Goal: Task Accomplishment & Management: Use online tool/utility

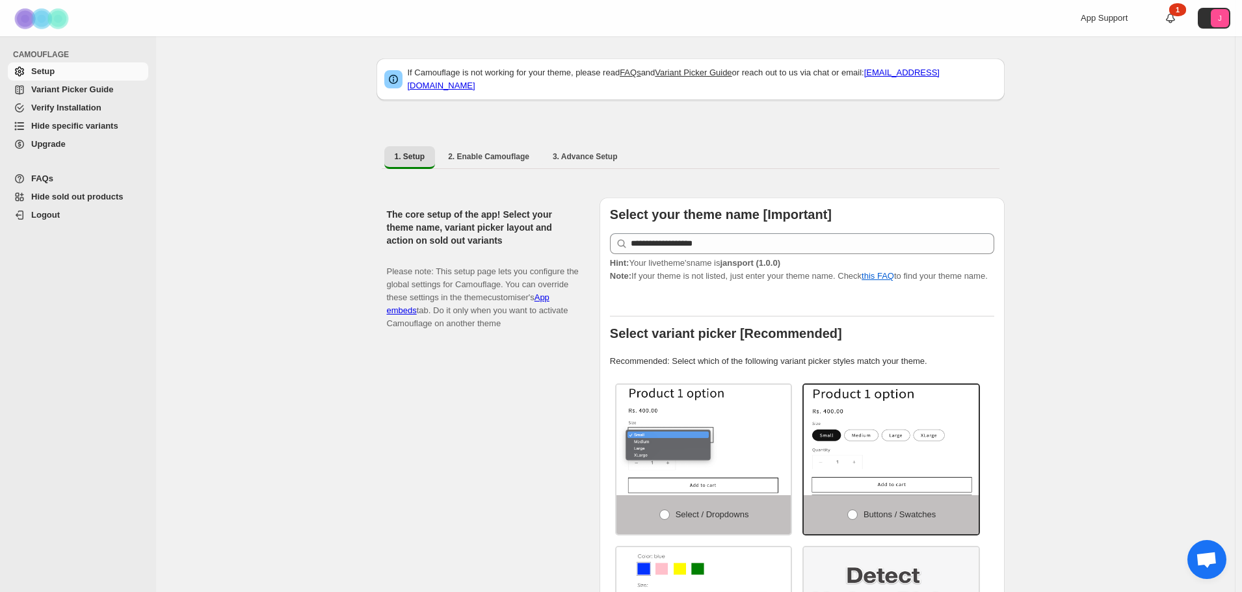
click at [107, 123] on span "Hide specific variants" at bounding box center [74, 126] width 87 height 10
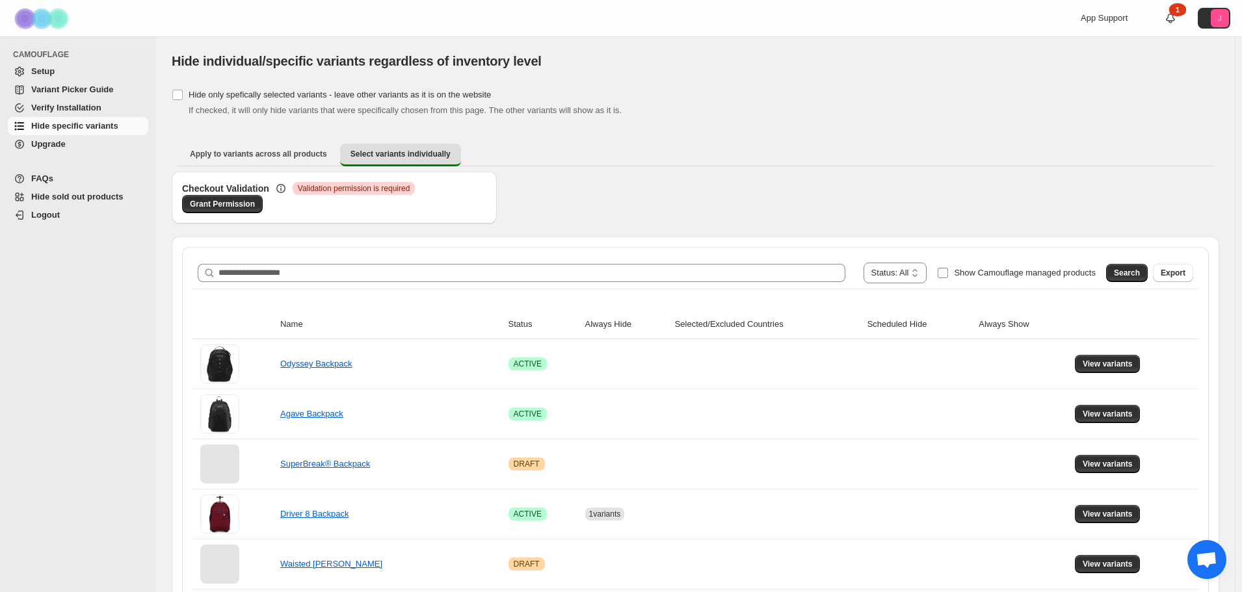
click at [962, 271] on label "Show Camouflage managed products" at bounding box center [1016, 273] width 159 height 21
click at [1132, 273] on span "Search" at bounding box center [1127, 273] width 26 height 10
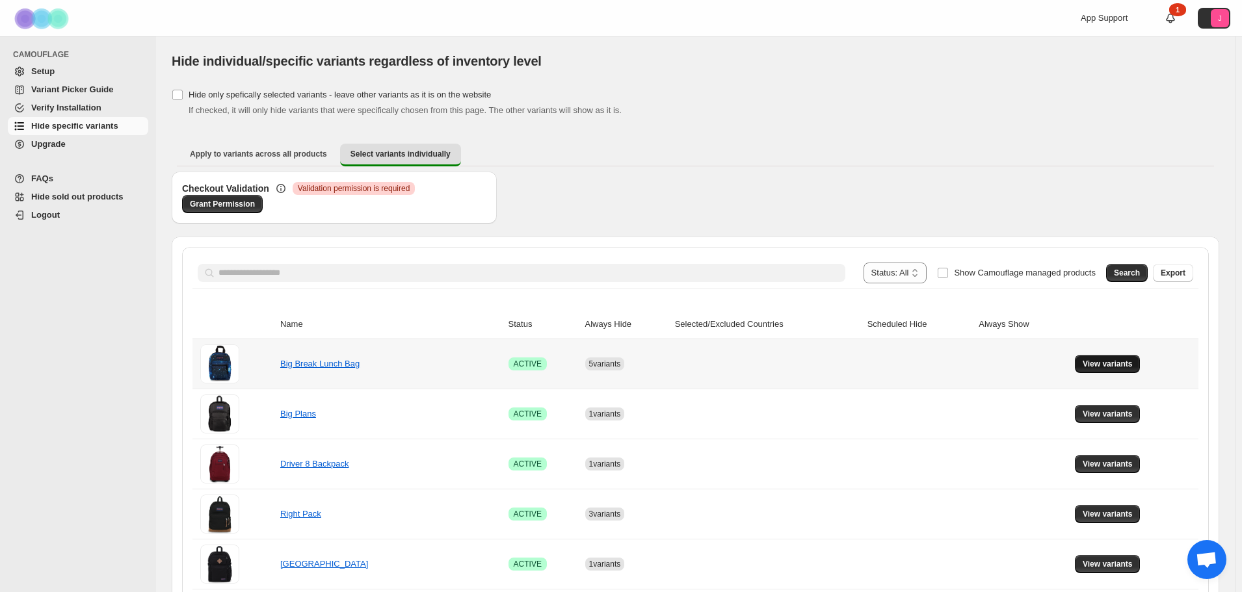
click at [1138, 371] on button "View variants" at bounding box center [1108, 364] width 66 height 18
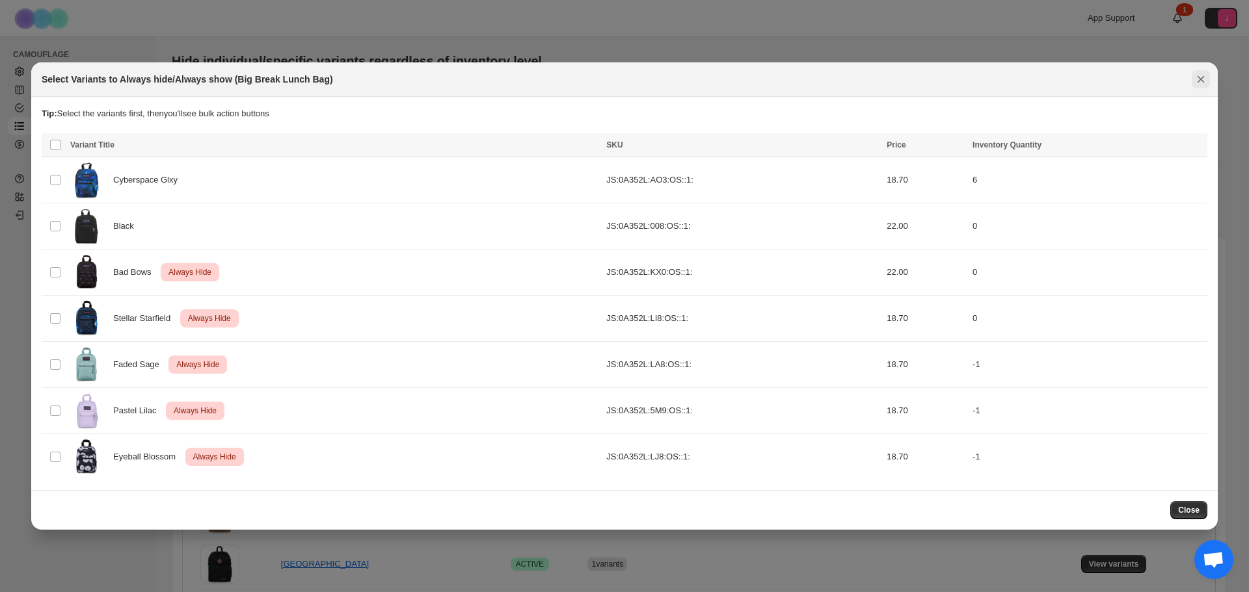
click at [1202, 81] on icon "Close" at bounding box center [1200, 78] width 7 height 7
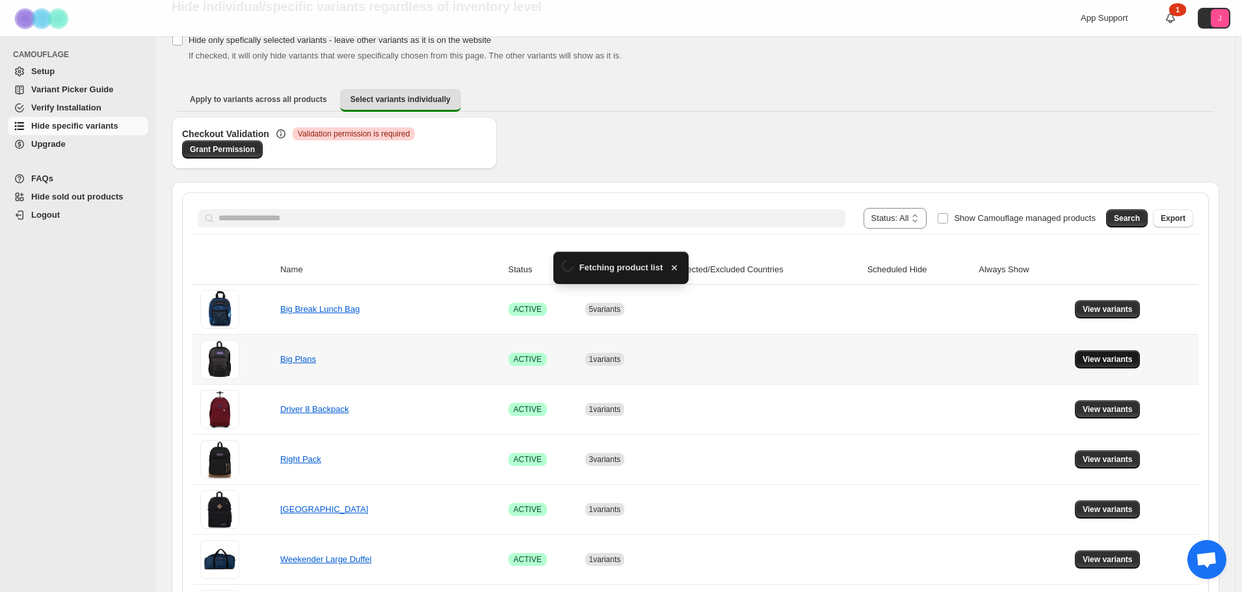
scroll to position [130, 0]
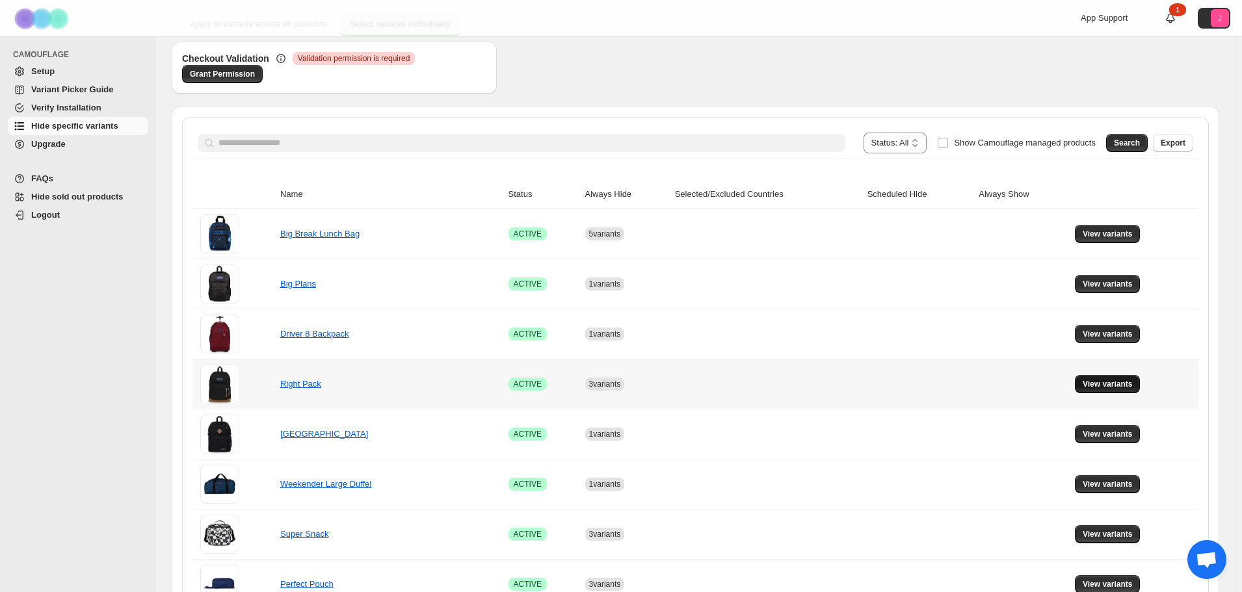
click at [1107, 388] on span "View variants" at bounding box center [1108, 384] width 50 height 10
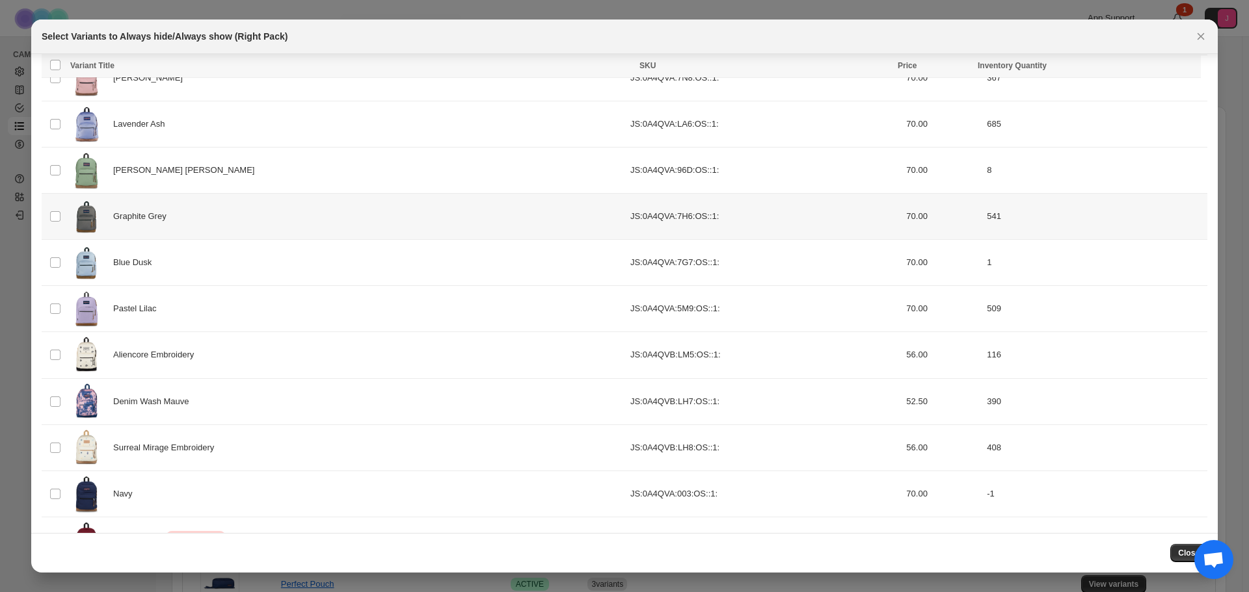
scroll to position [686, 0]
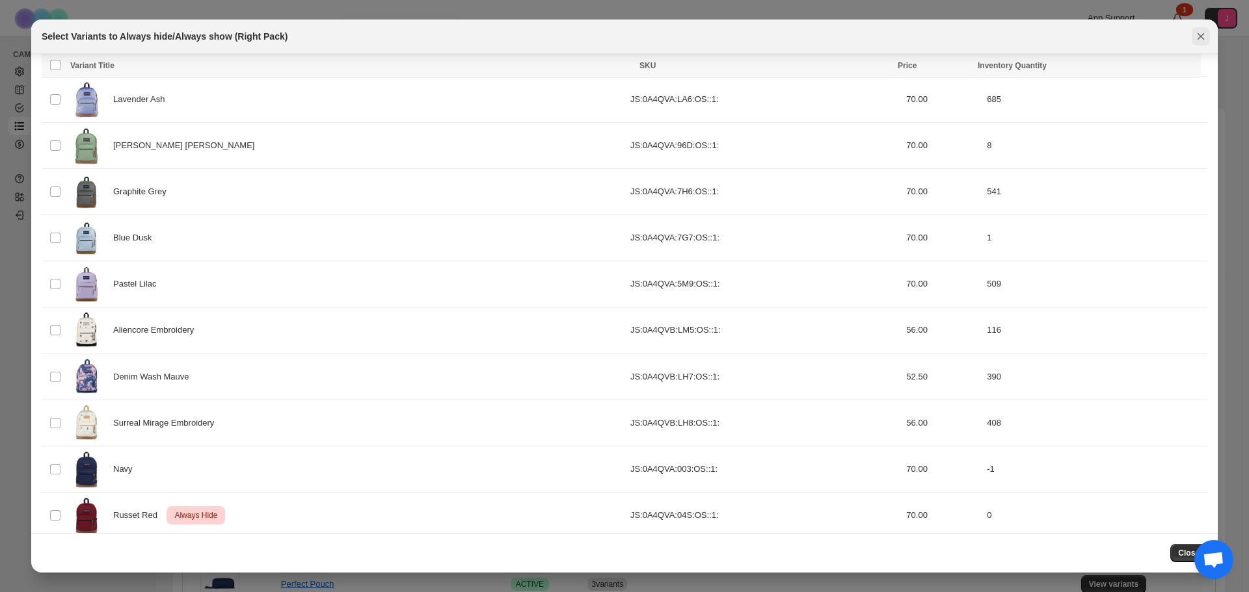
click at [1206, 40] on icon "Close" at bounding box center [1200, 36] width 13 height 13
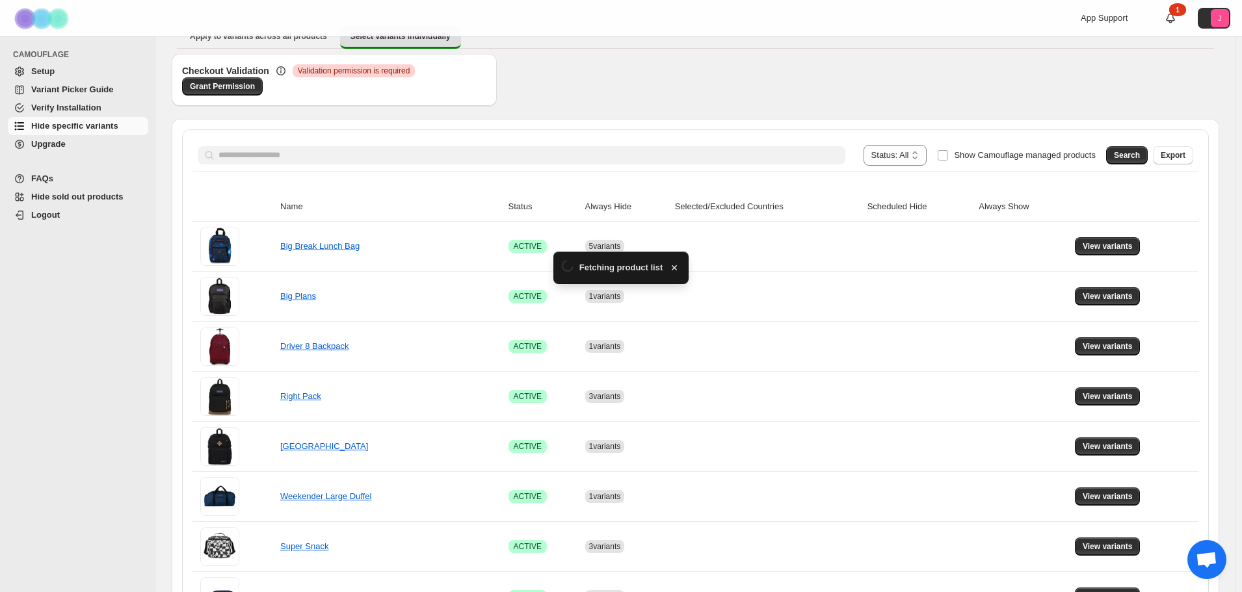
scroll to position [130, 0]
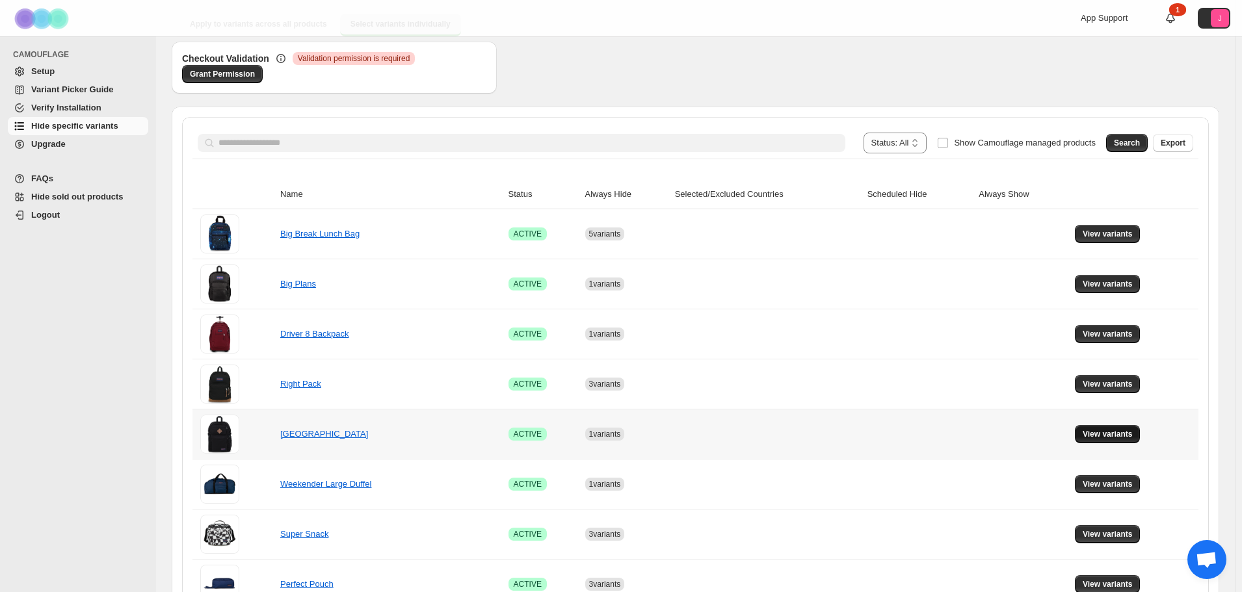
click at [1120, 436] on span "View variants" at bounding box center [1108, 434] width 50 height 10
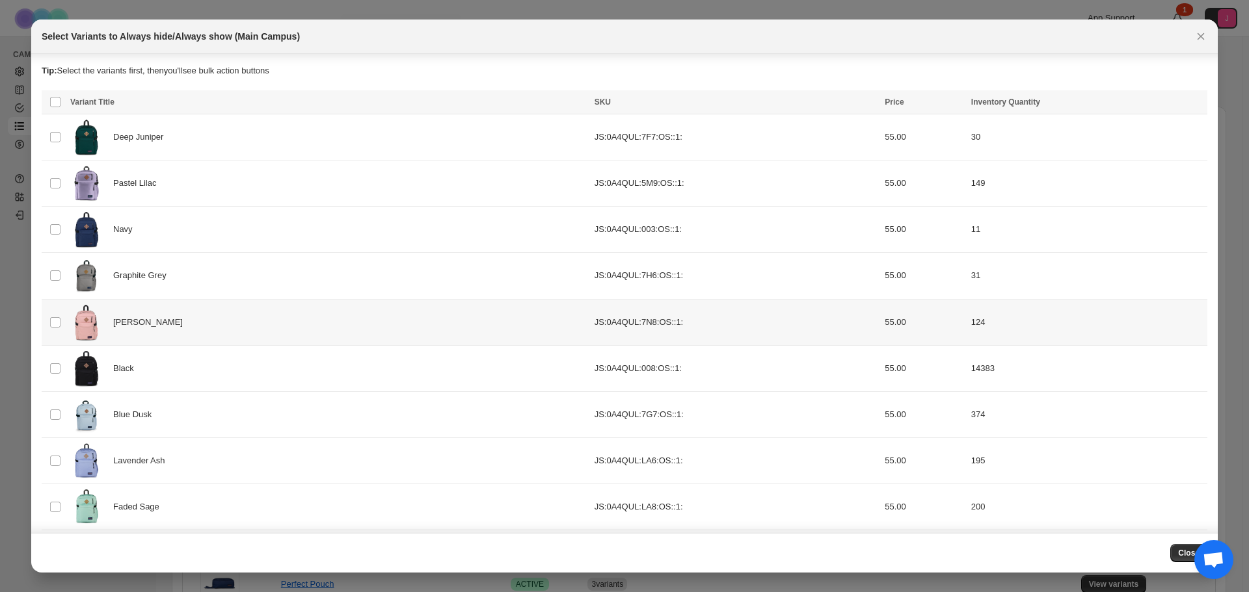
scroll to position [100, 0]
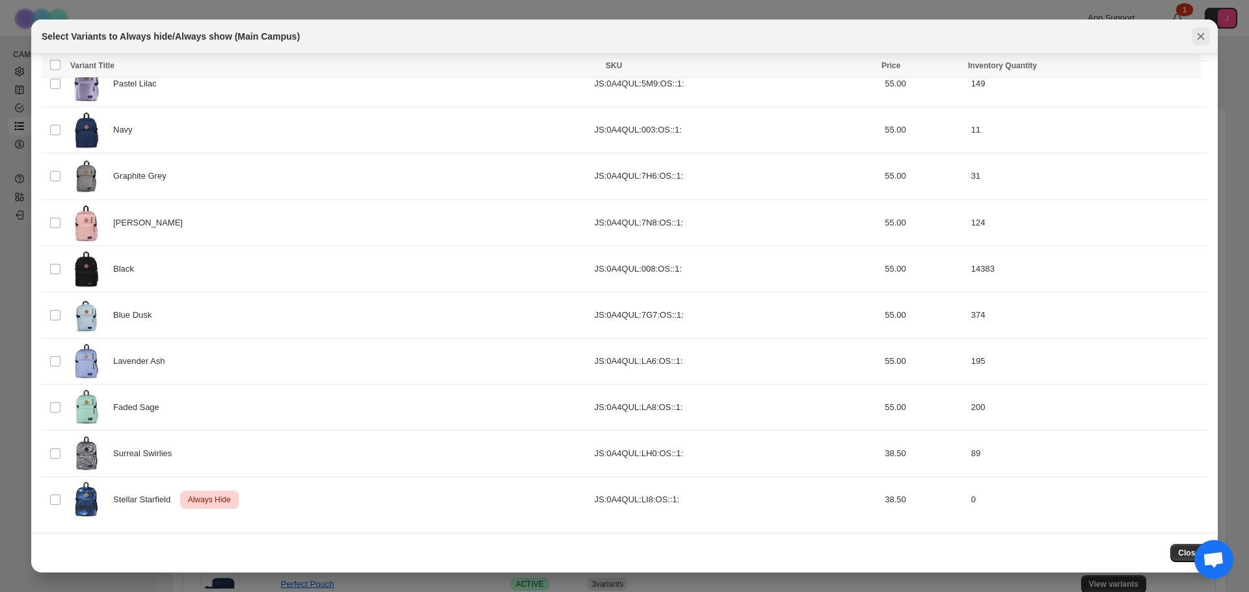
click at [1205, 36] on icon "Close" at bounding box center [1200, 36] width 13 height 13
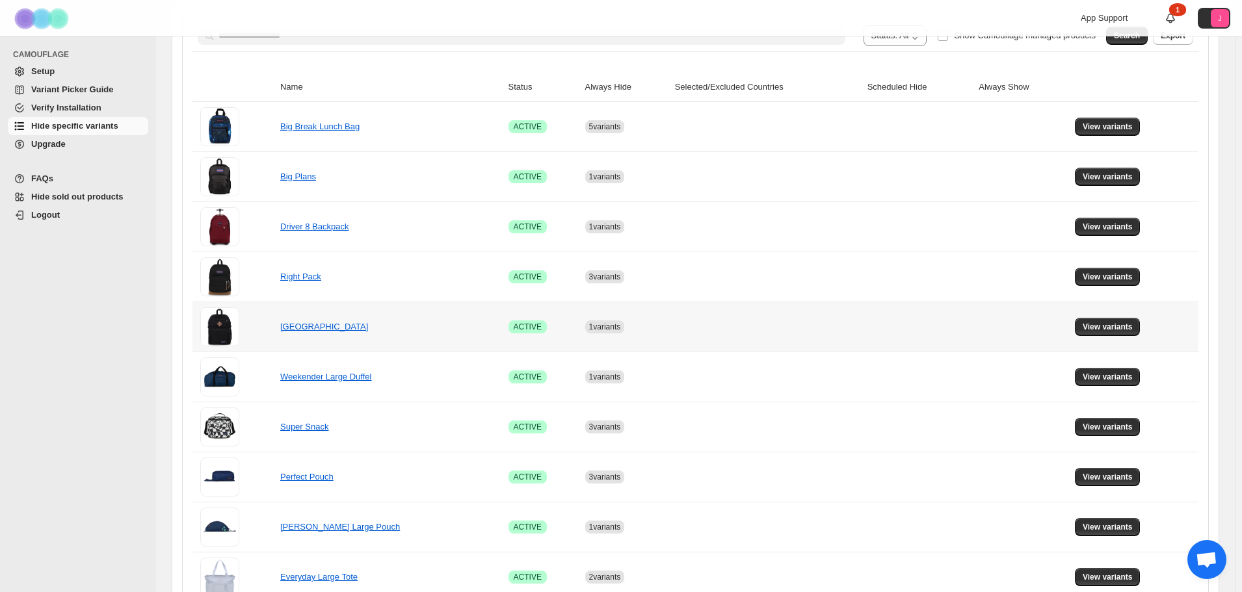
scroll to position [260, 0]
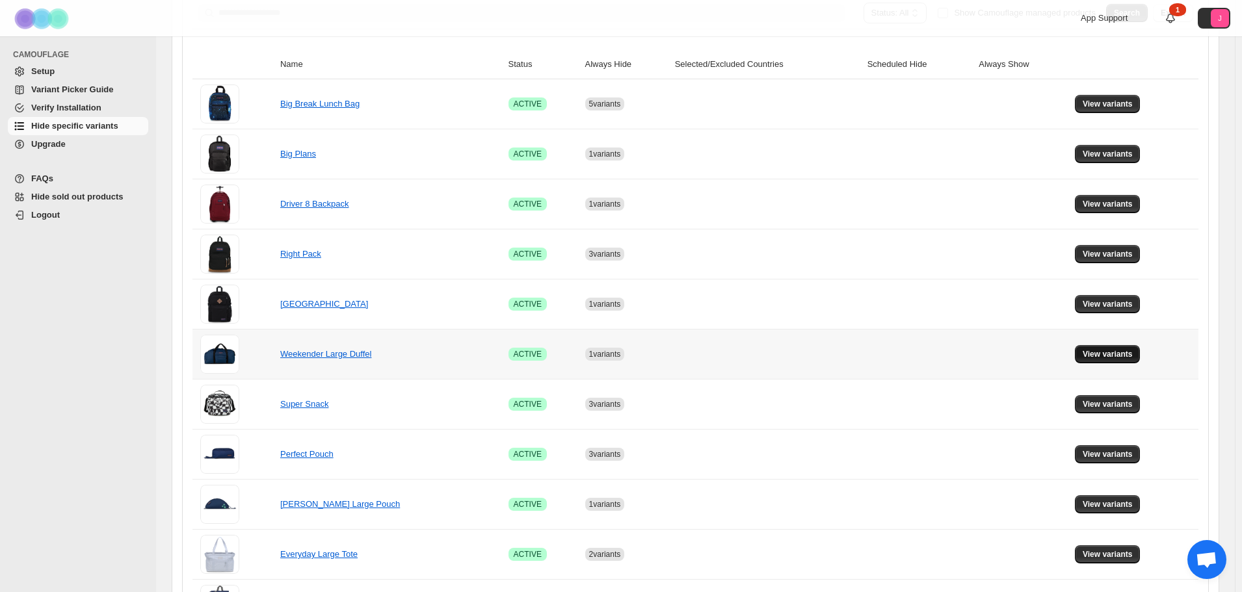
click at [1117, 355] on span "View variants" at bounding box center [1108, 354] width 50 height 10
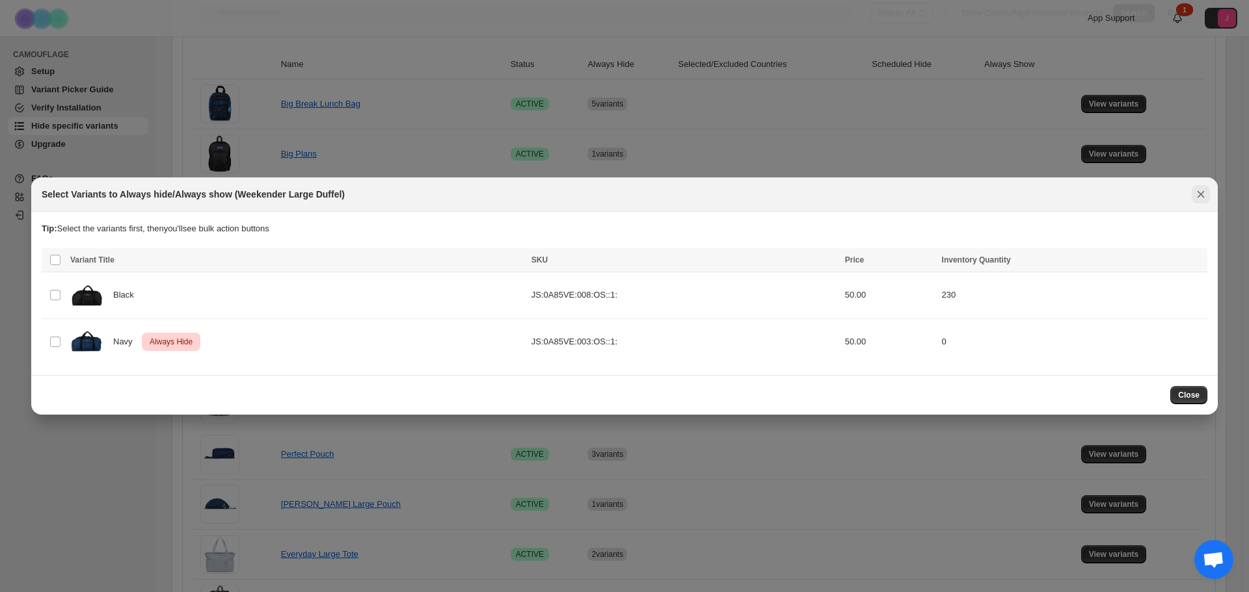
click at [1208, 193] on button "Close" at bounding box center [1200, 194] width 18 height 18
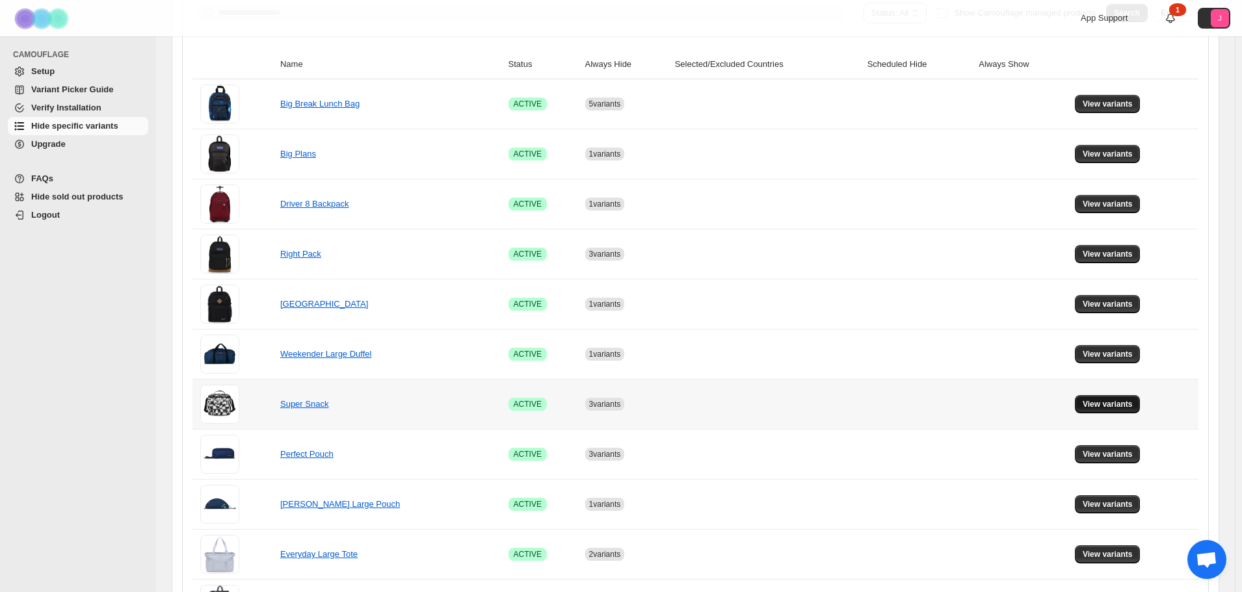
click at [1104, 401] on span "View variants" at bounding box center [1108, 404] width 50 height 10
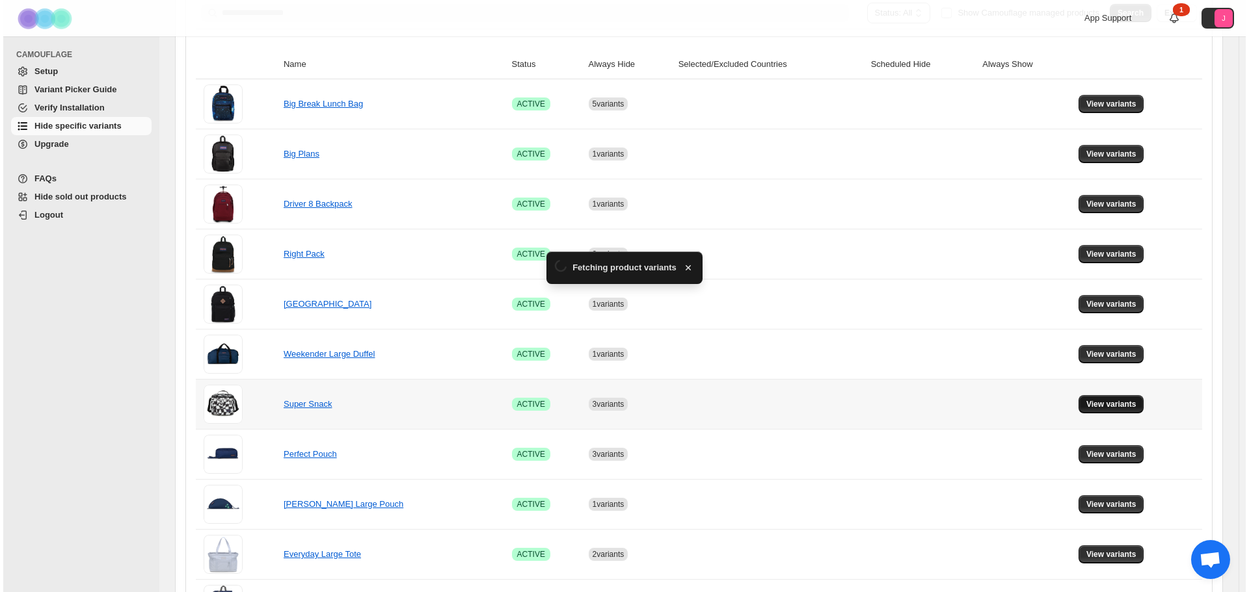
scroll to position [0, 0]
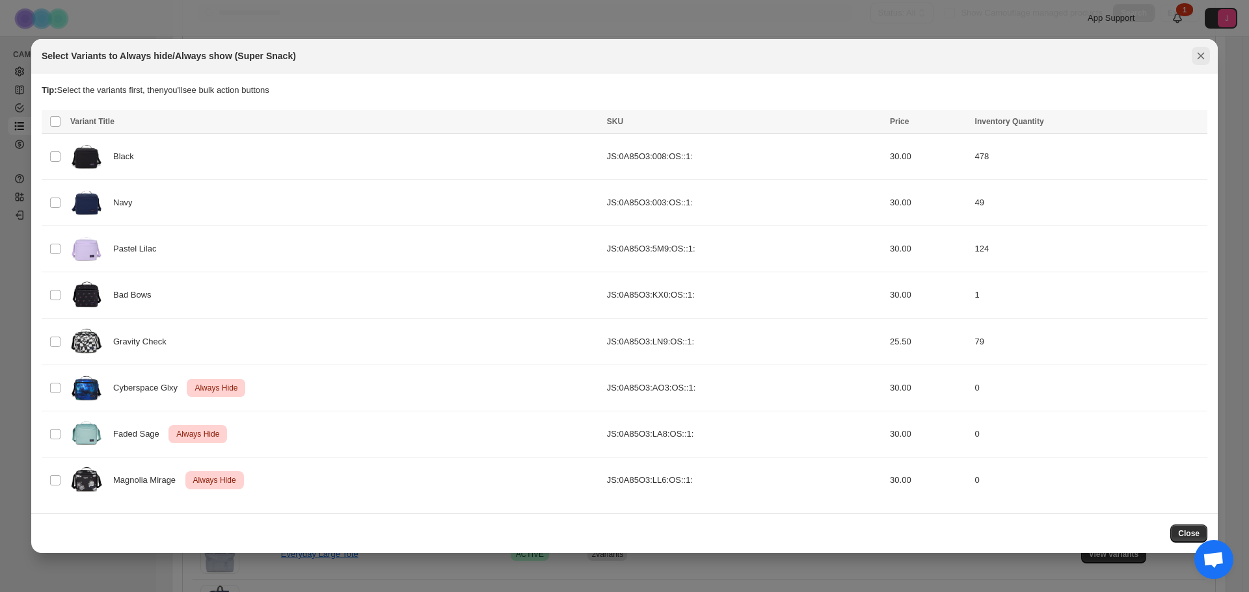
click at [1200, 87] on section "Tip: Select the variants first, then you'll see bulk action buttons Loading pro…" at bounding box center [624, 293] width 1186 height 440
click at [1201, 59] on icon "Close" at bounding box center [1200, 55] width 13 height 13
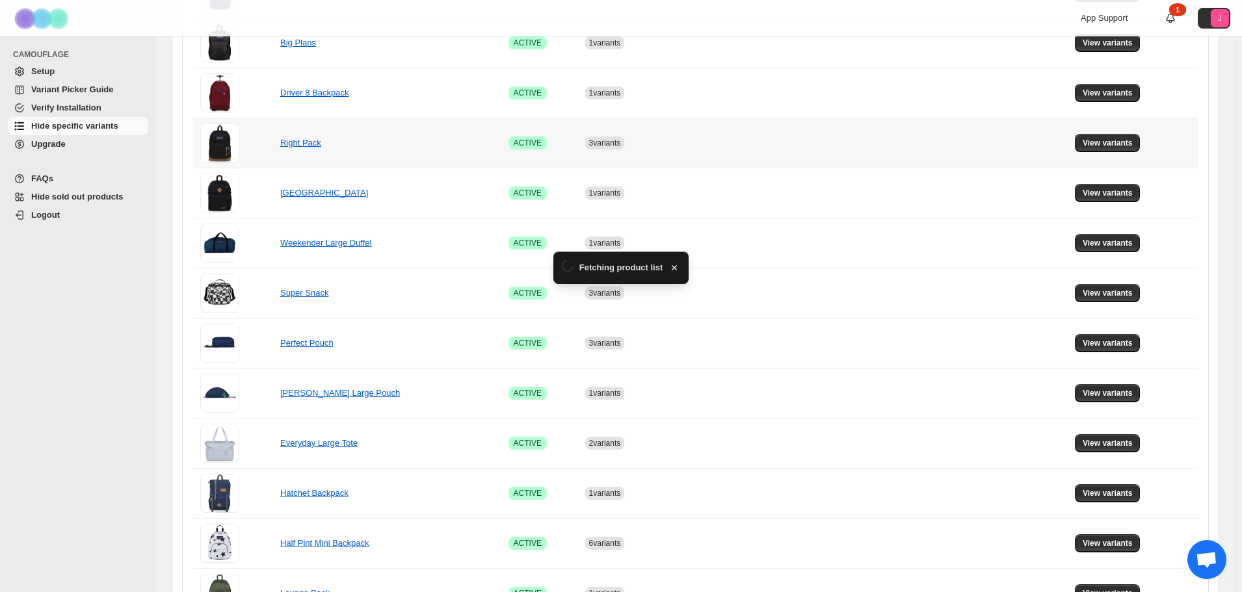
scroll to position [390, 0]
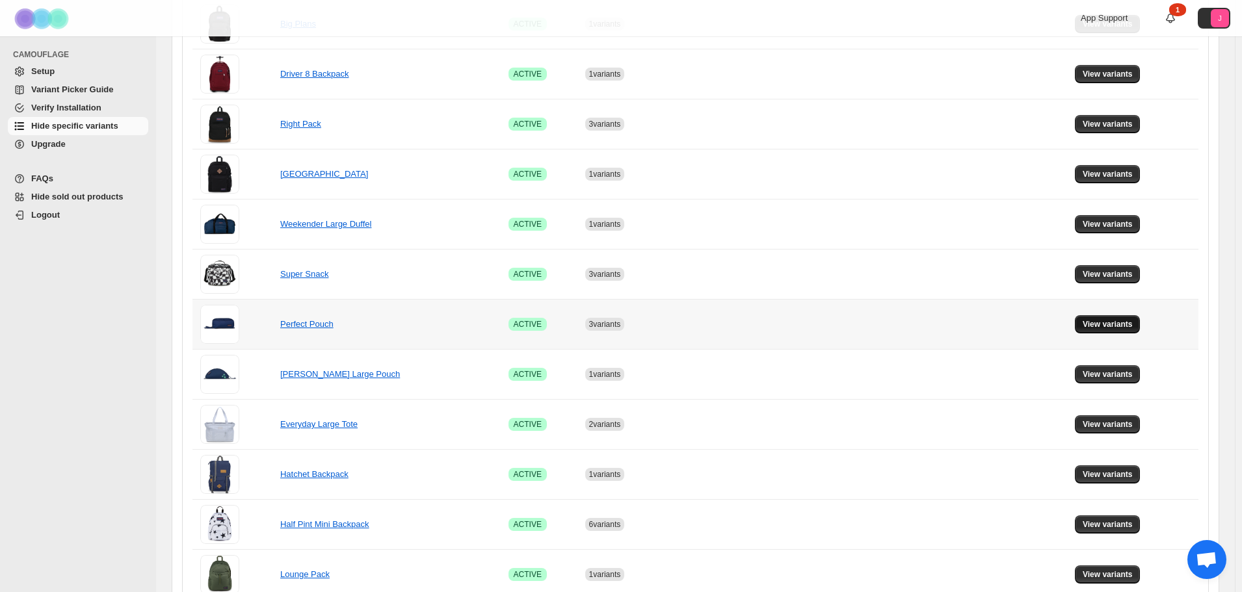
click at [1133, 321] on span "View variants" at bounding box center [1108, 324] width 50 height 10
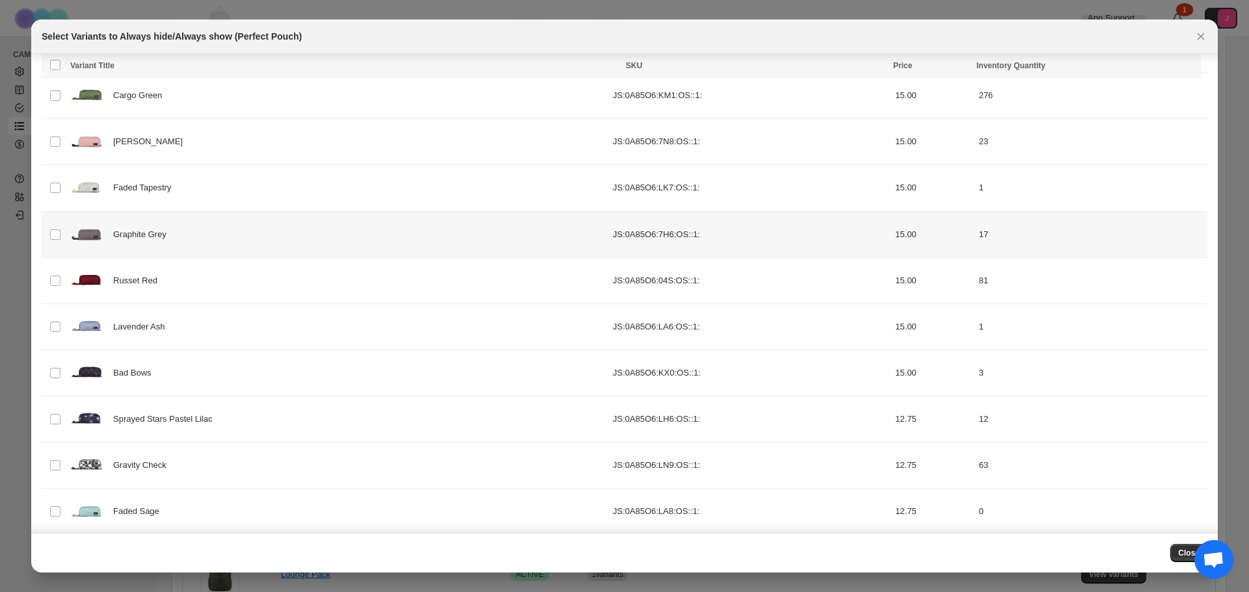
scroll to position [285, 0]
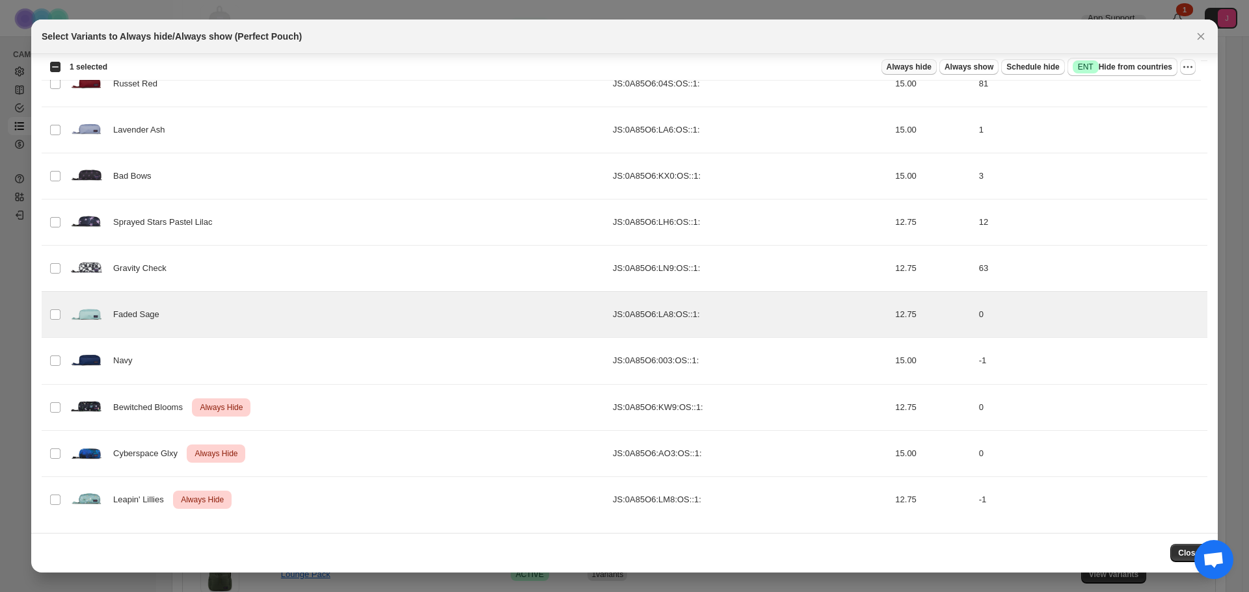
click at [927, 66] on span "Always hide" at bounding box center [908, 67] width 45 height 10
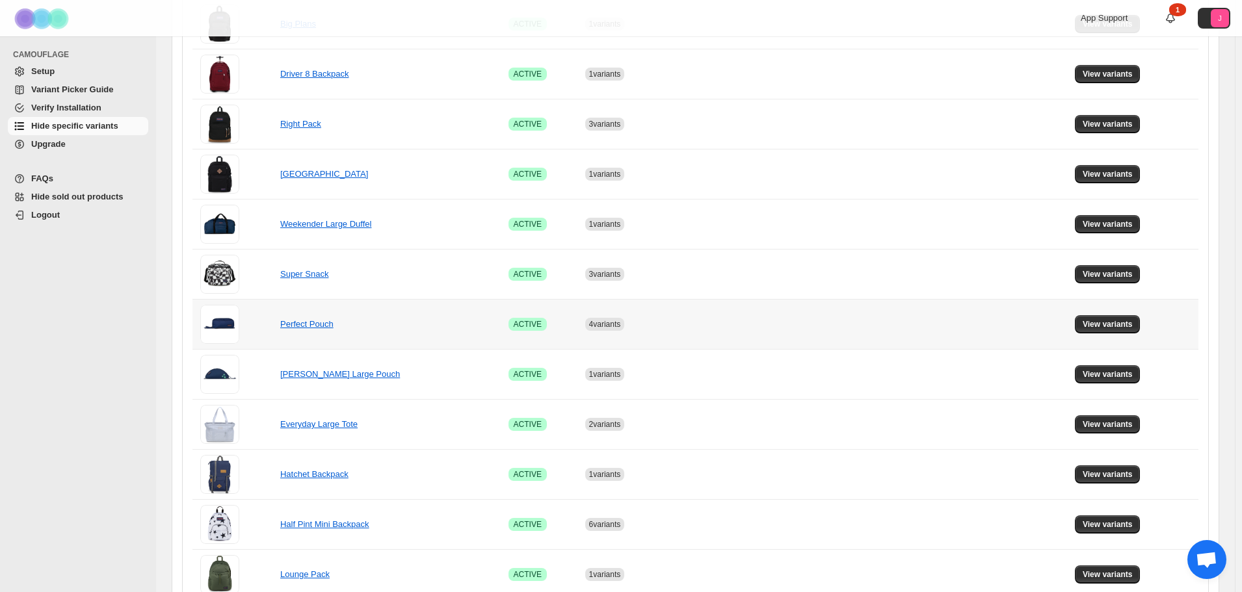
scroll to position [455, 0]
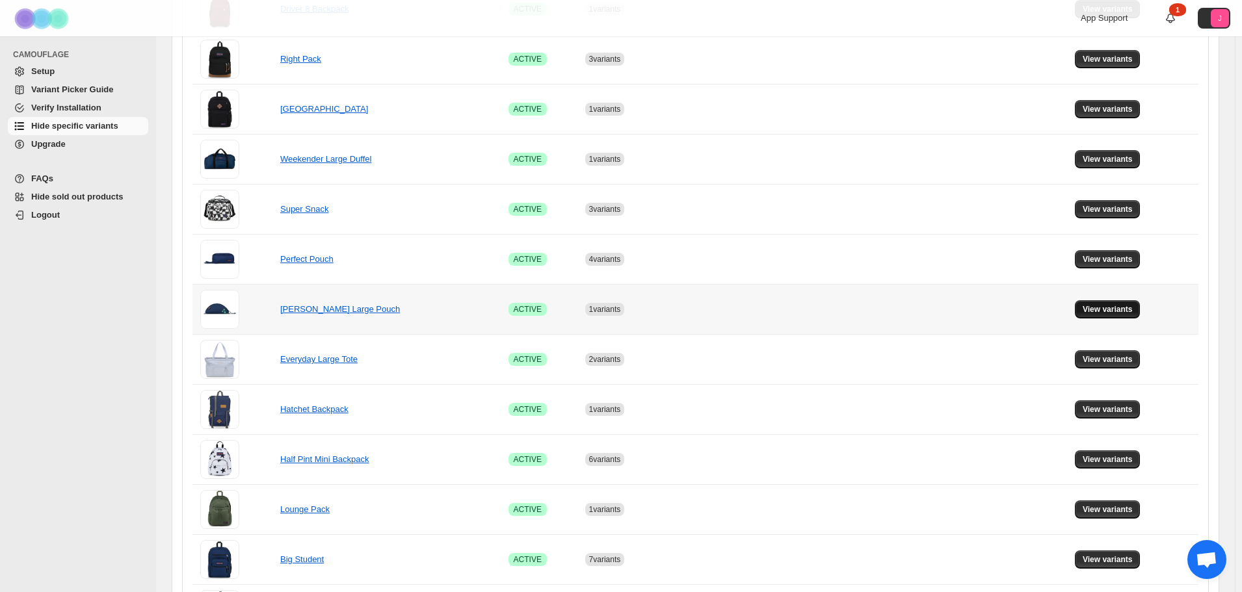
click at [1133, 308] on span "View variants" at bounding box center [1108, 309] width 50 height 10
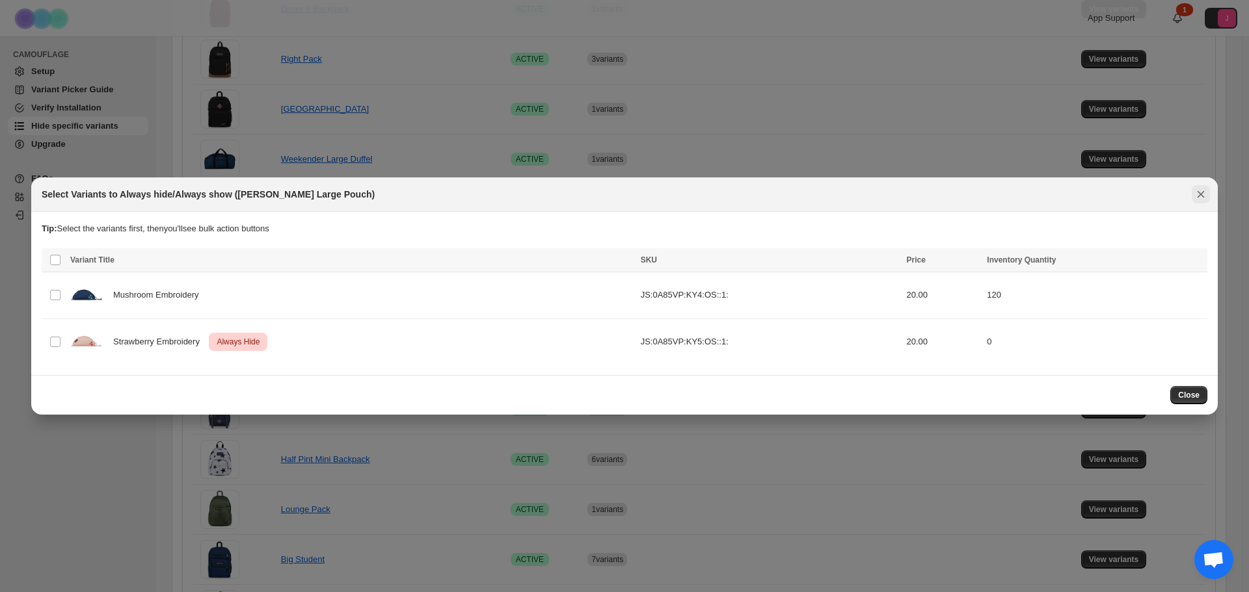
click at [1199, 191] on icon "Close" at bounding box center [1200, 194] width 13 height 13
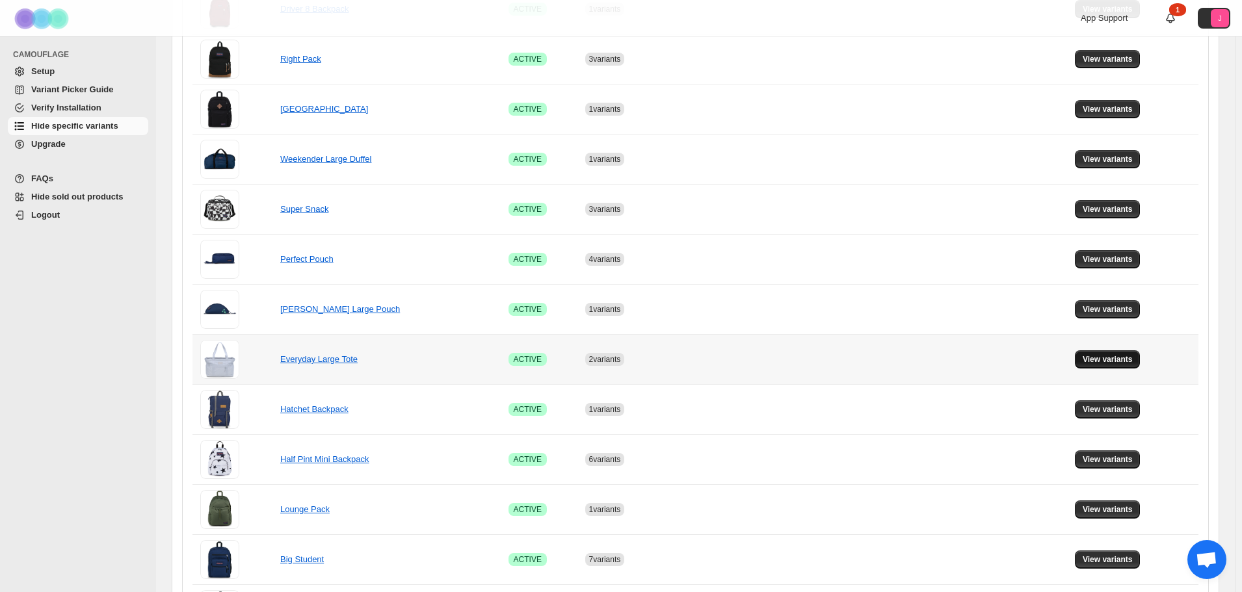
click at [1132, 358] on span "View variants" at bounding box center [1108, 359] width 50 height 10
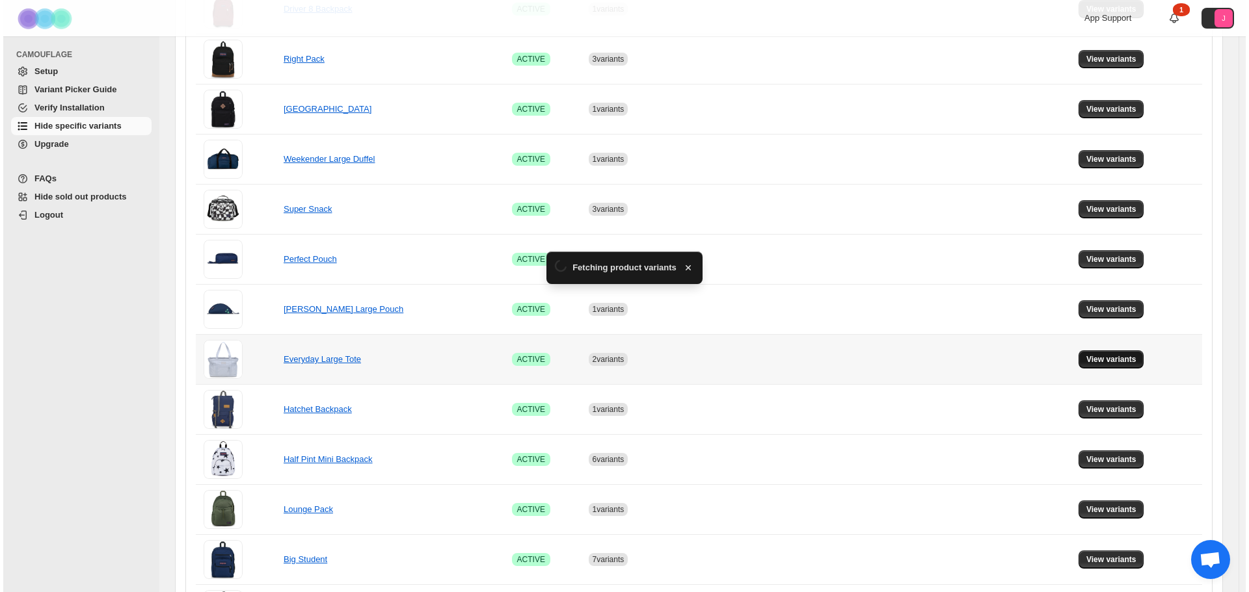
scroll to position [0, 0]
